Goal: Information Seeking & Learning: Learn about a topic

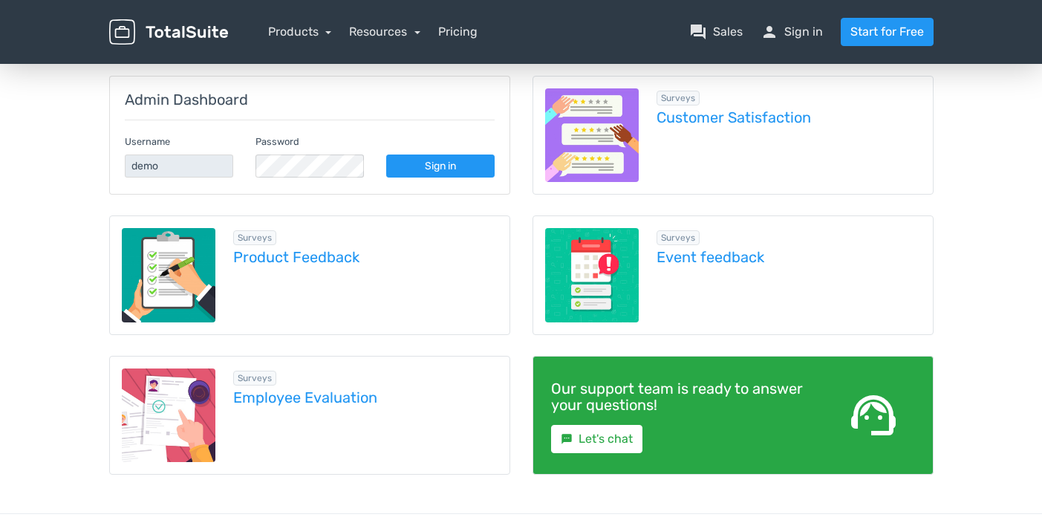
scroll to position [195, 0]
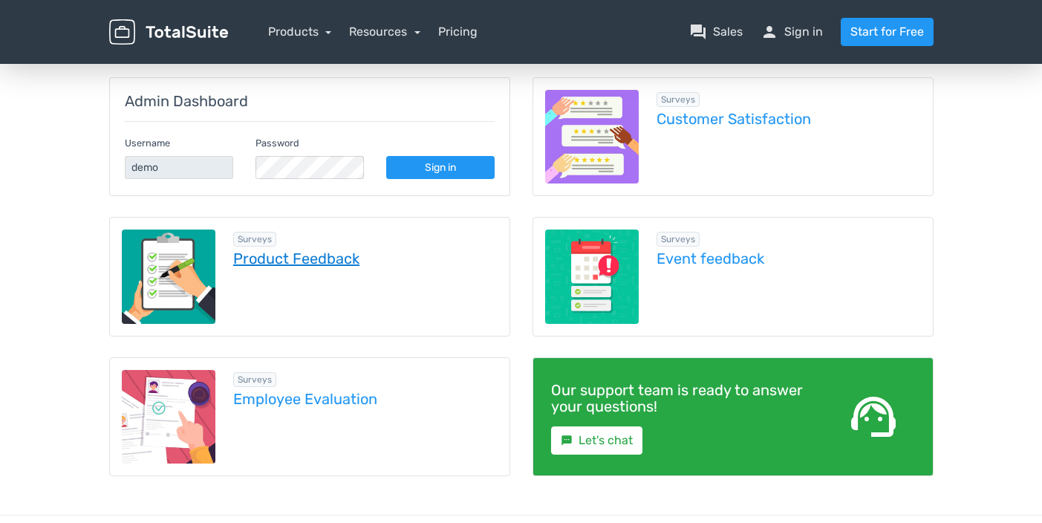
click at [317, 256] on link "Product Feedback" at bounding box center [365, 258] width 264 height 16
click at [325, 257] on link "Product Feedback" at bounding box center [365, 258] width 264 height 16
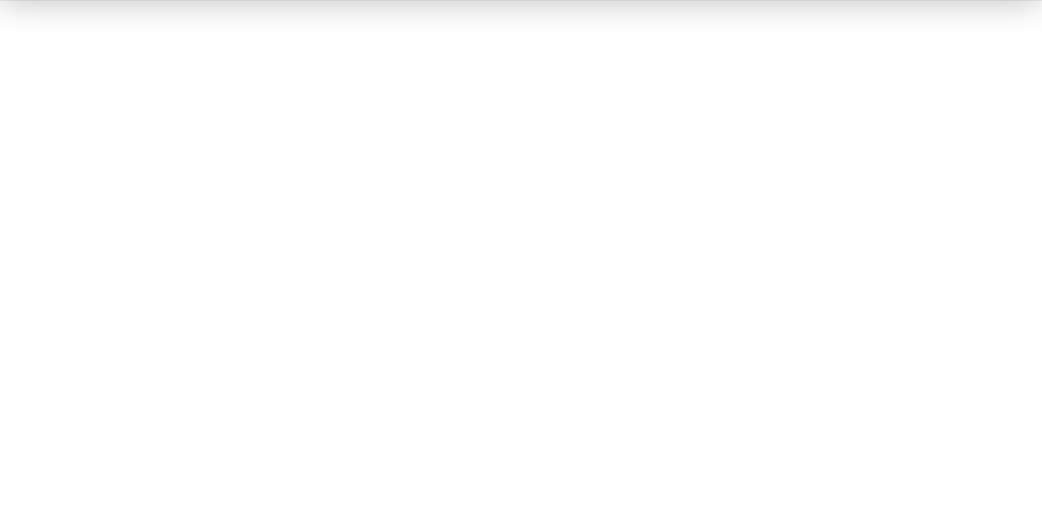
scroll to position [178, 0]
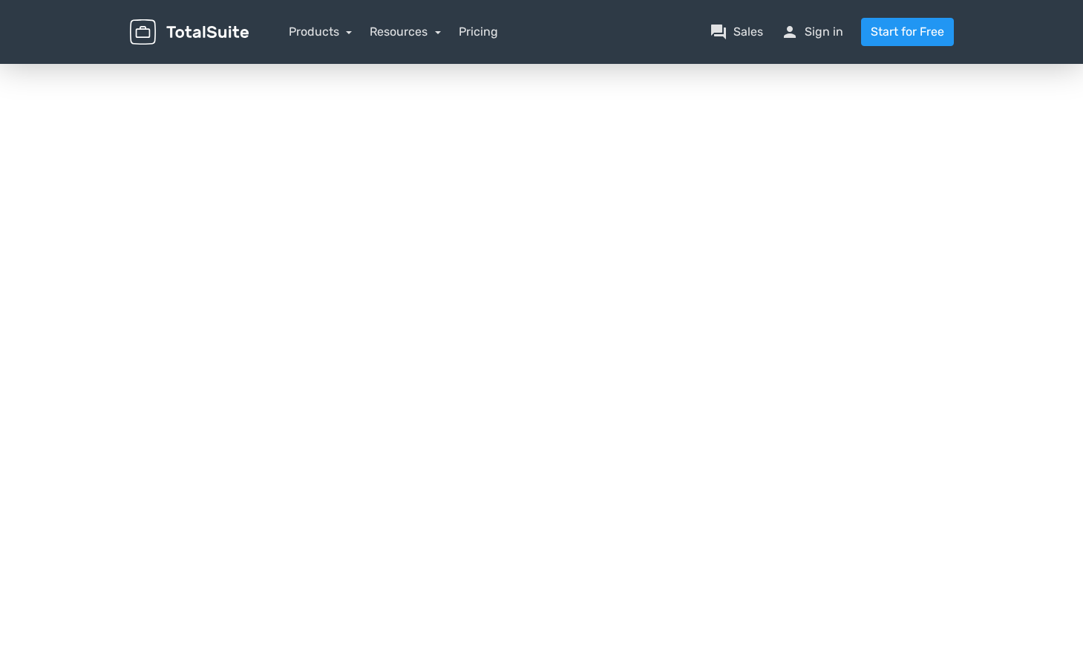
scroll to position [130, 0]
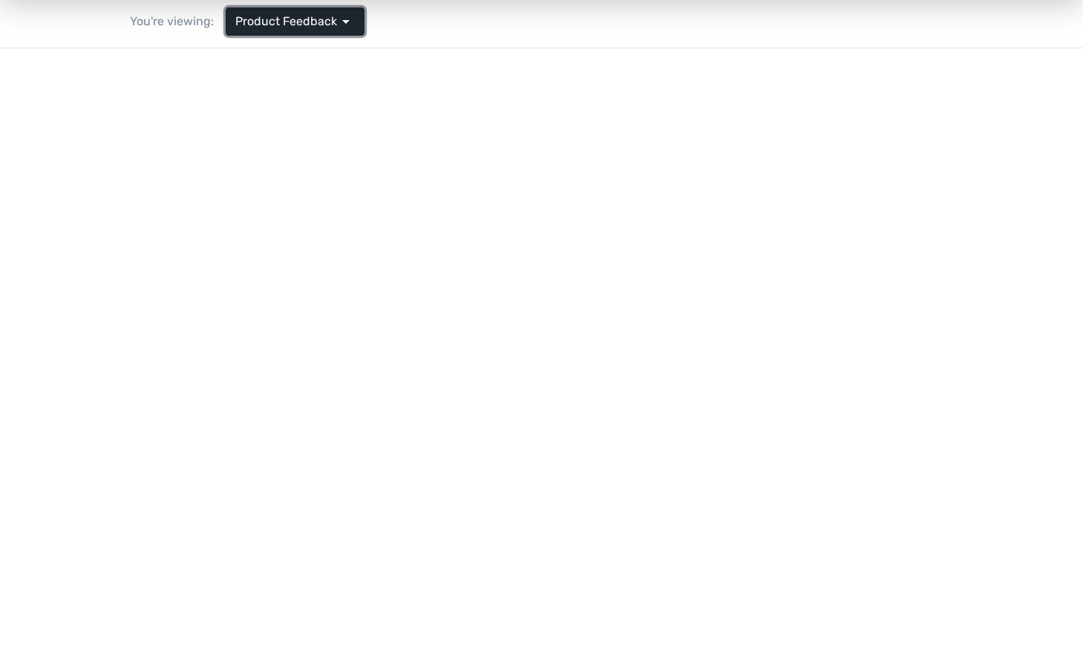
click at [337, 27] on span "arrow_drop_down" at bounding box center [346, 22] width 18 height 18
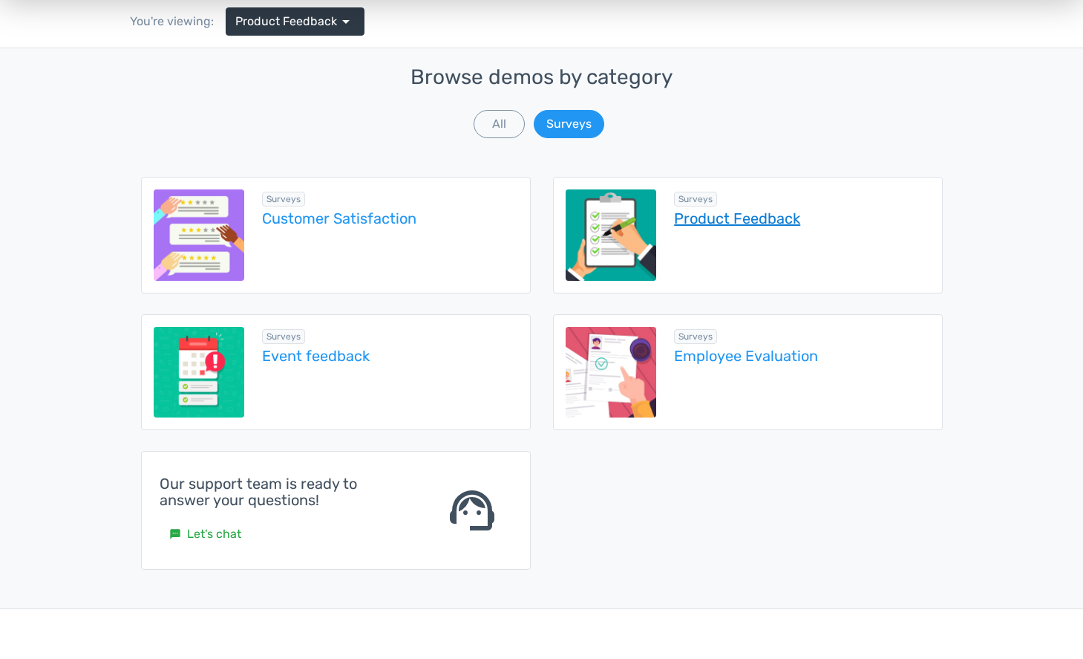
click at [729, 223] on link "Product Feedback" at bounding box center [801, 218] width 255 height 16
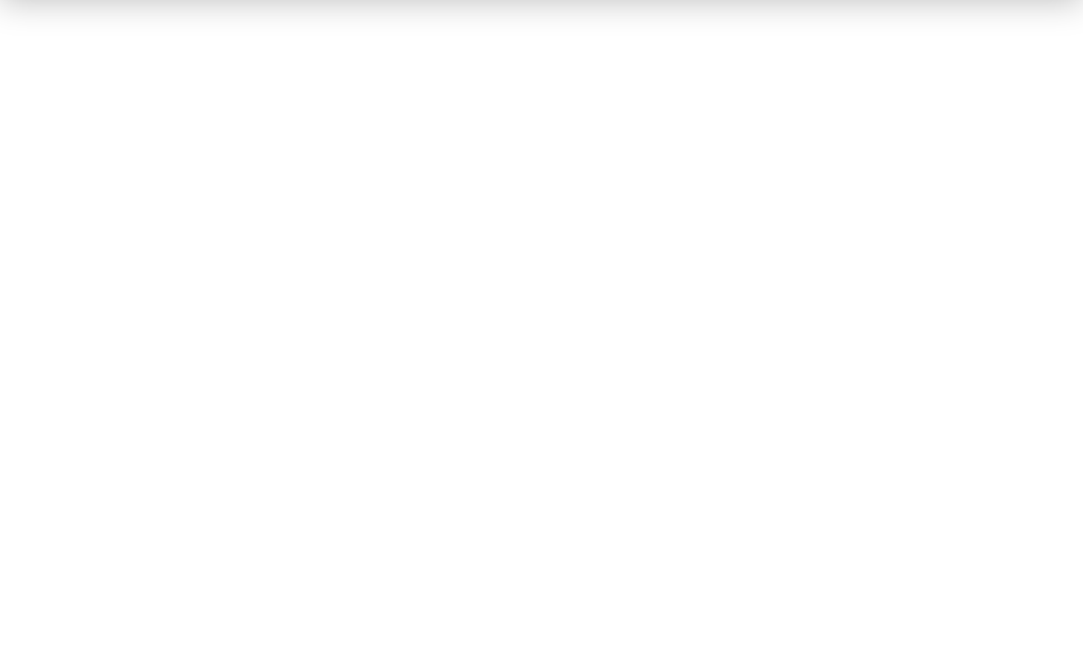
scroll to position [222, 0]
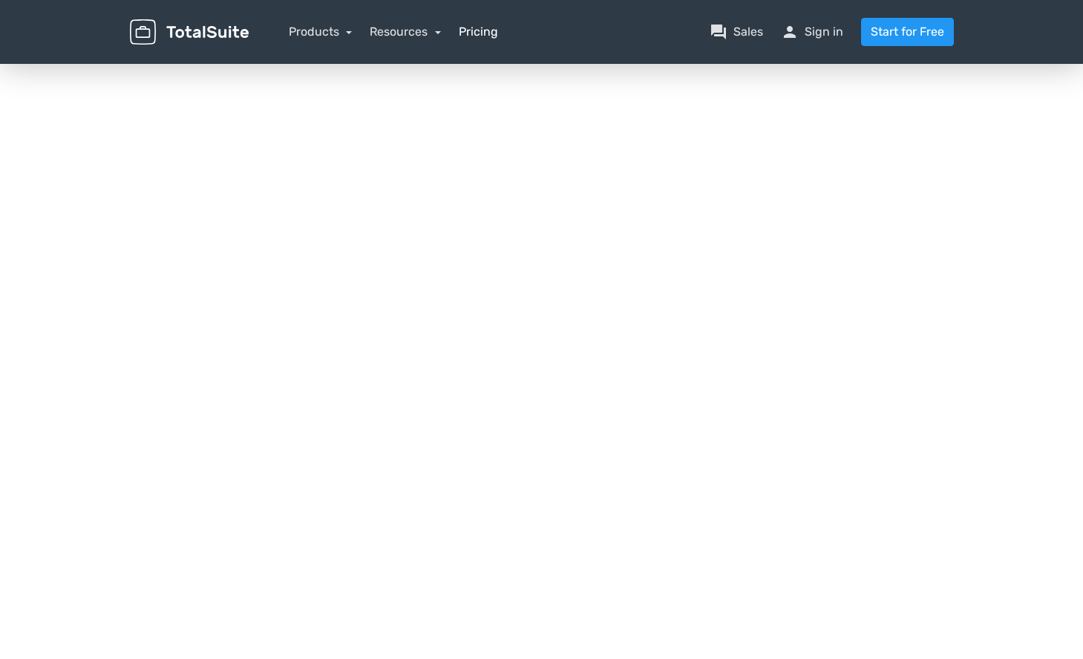
click at [488, 30] on link "Pricing" at bounding box center [478, 32] width 39 height 18
